Goal: Information Seeking & Learning: Learn about a topic

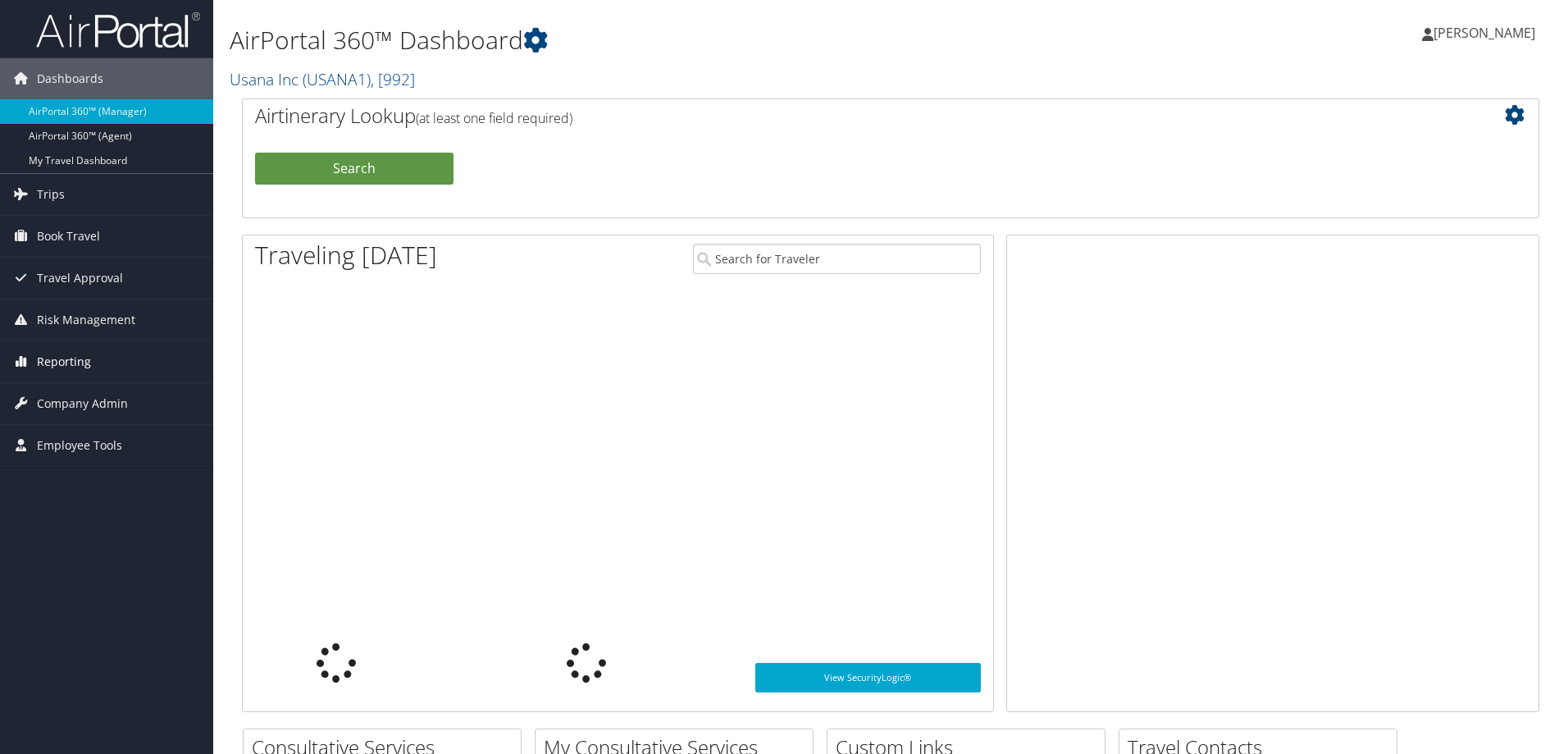
scroll to position [164, 0]
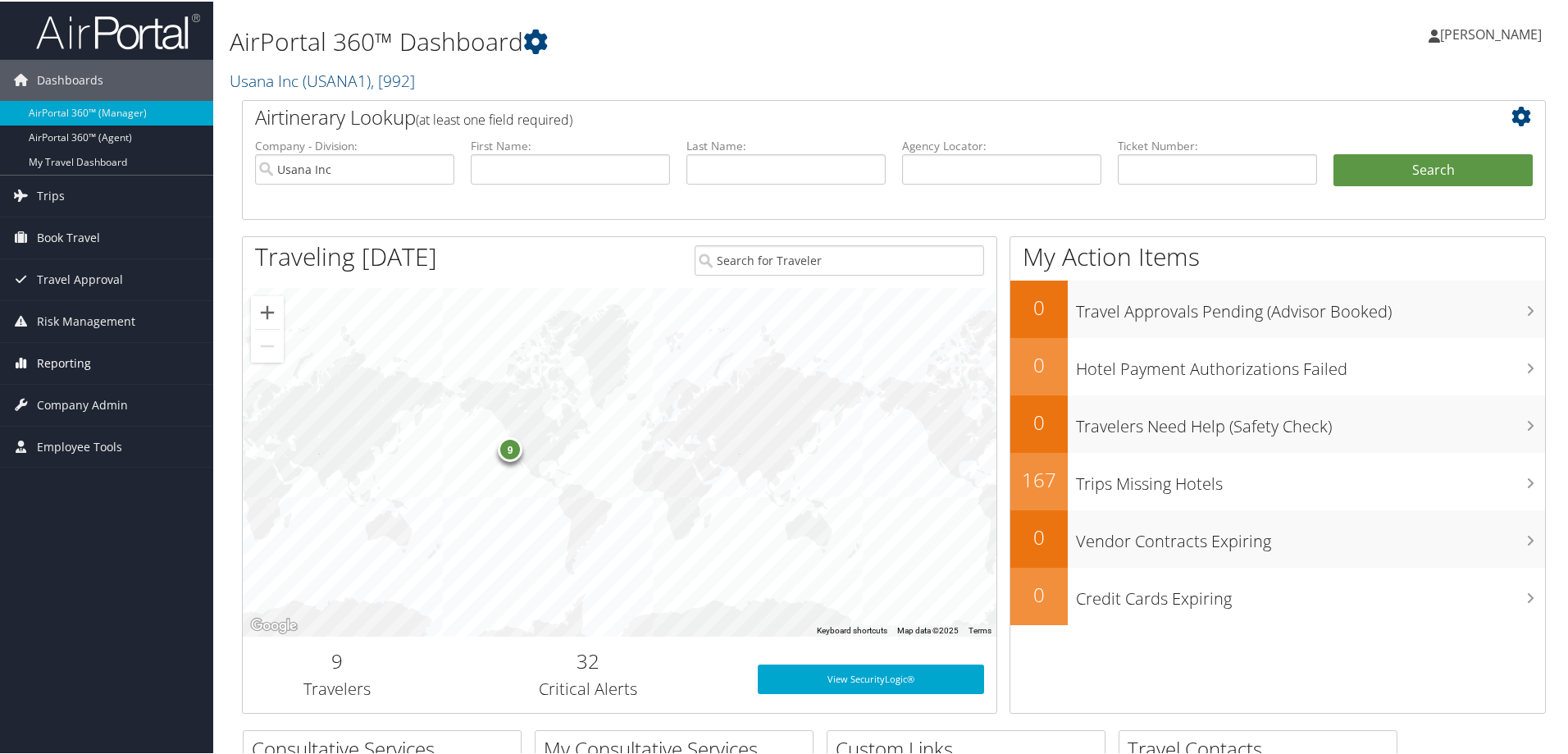
click at [80, 353] on span "Reporting" at bounding box center [64, 362] width 54 height 41
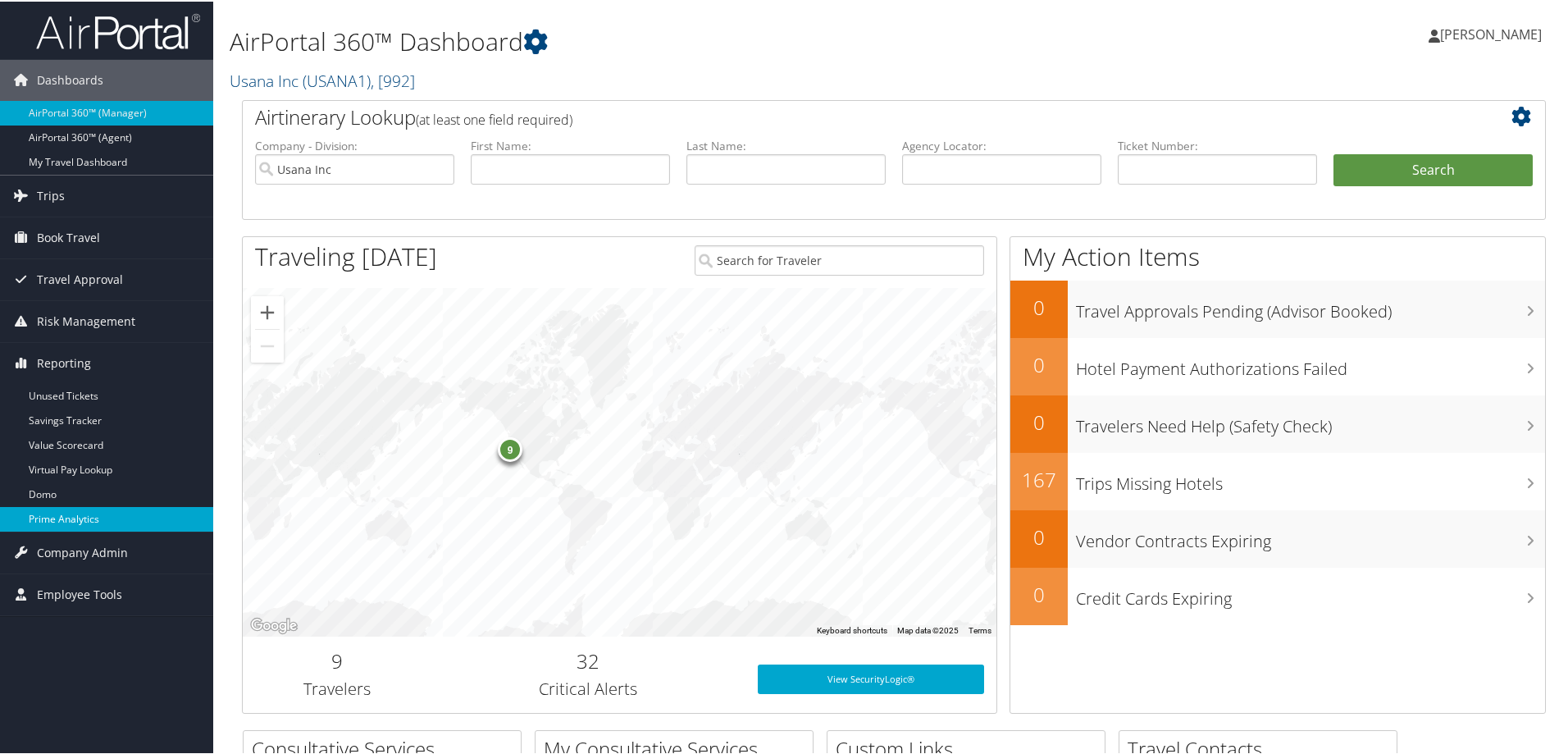
click at [62, 511] on link "Prime Analytics" at bounding box center [107, 517] width 213 height 25
